Goal: Task Accomplishment & Management: Manage account settings

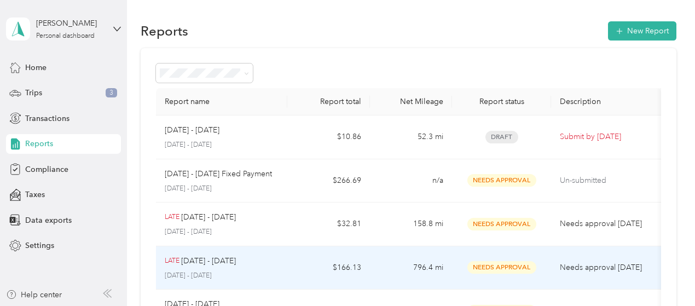
scroll to position [164, 0]
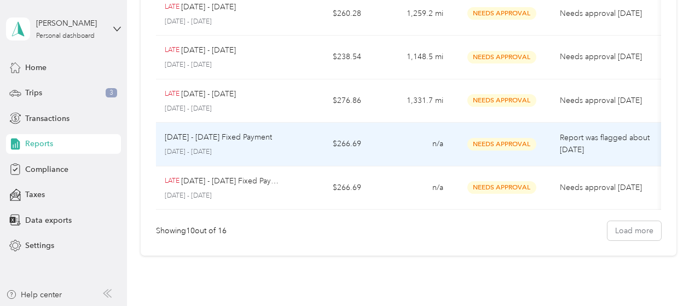
scroll to position [412, 0]
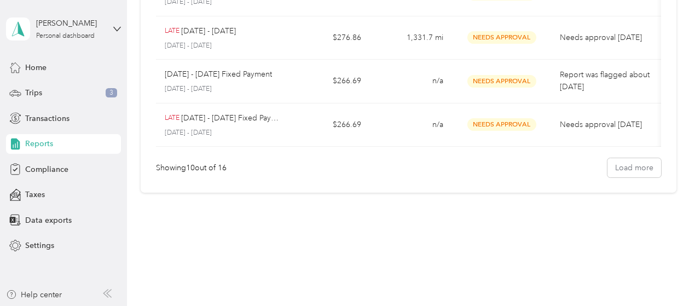
click at [346, 173] on div "Showing 10 out of 16 Load more" at bounding box center [408, 167] width 505 height 19
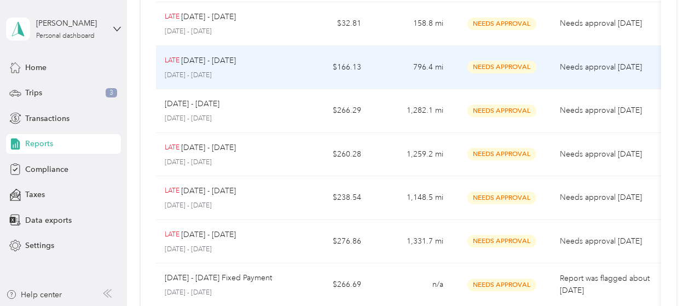
scroll to position [84, 0]
